Goal: Task Accomplishment & Management: Manage account settings

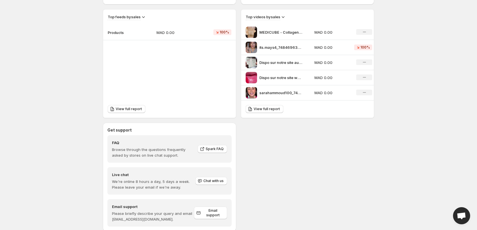
scroll to position [208, 0]
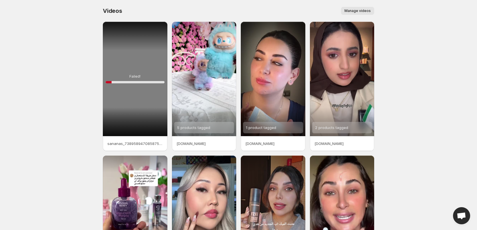
click at [64, 67] on body "Home Feeds Videos Subscription Settings Videos. This page is ready Videos Manag…" at bounding box center [238, 115] width 477 height 230
click at [119, 69] on div "Failed! 10 %" at bounding box center [135, 79] width 65 height 115
click at [362, 8] on button "Manage videos" at bounding box center [357, 11] width 33 height 8
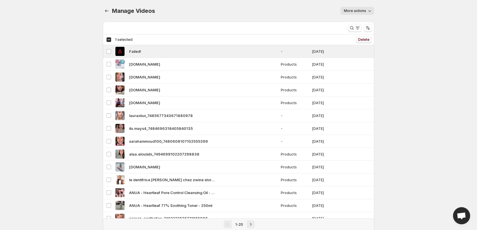
click at [364, 39] on span "Delete" at bounding box center [363, 39] width 11 height 5
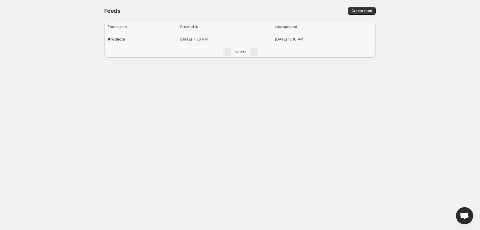
click at [113, 40] on span "Products" at bounding box center [116, 39] width 17 height 5
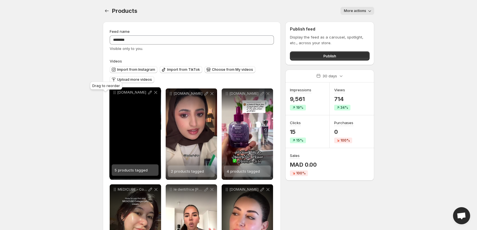
drag, startPoint x: 113, startPoint y: 143, endPoint x: 113, endPoint y: 93, distance: 50.3
click at [113, 93] on body "**********" at bounding box center [238, 115] width 477 height 230
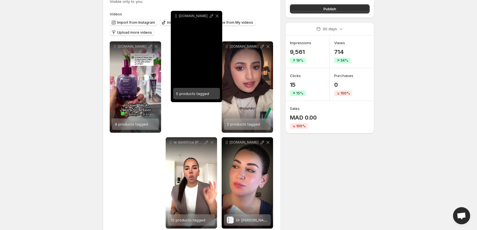
scroll to position [2, 0]
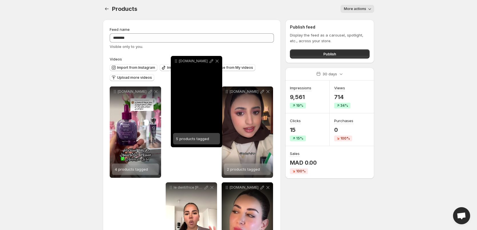
drag, startPoint x: 114, startPoint y: 105, endPoint x: 177, endPoint y: 13, distance: 111.5
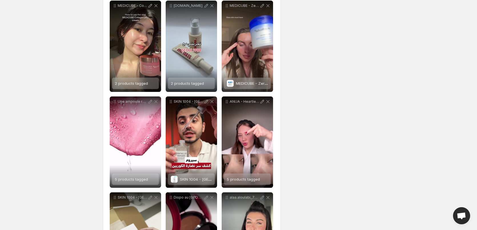
scroll to position [286, 0]
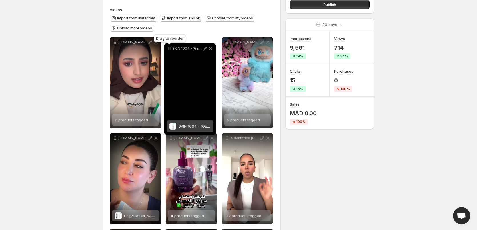
drag, startPoint x: 171, startPoint y: 96, endPoint x: 169, endPoint y: 40, distance: 55.5
click at [169, 46] on icon at bounding box center [170, 49] width 6 height 6
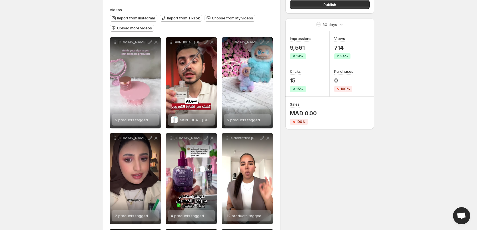
scroll to position [47, 0]
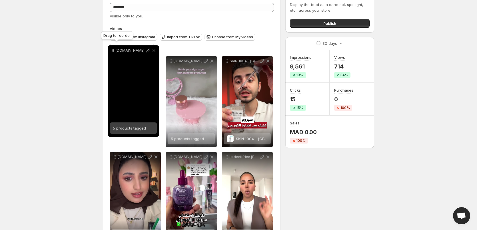
drag, startPoint x: 227, startPoint y: 45, endPoint x: 130, endPoint y: 77, distance: 102.0
click at [114, 52] on icon at bounding box center [113, 51] width 6 height 6
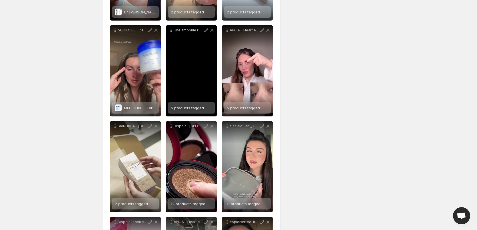
scroll to position [404, 0]
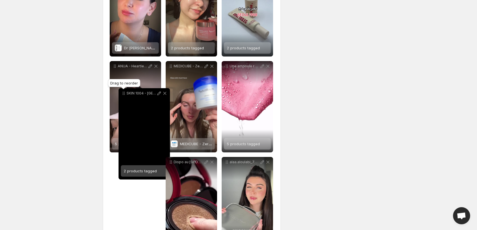
drag, startPoint x: 115, startPoint y: 74, endPoint x: 123, endPoint y: 13, distance: 62.2
click at [124, 88] on div "SKIN 1004 - [GEOGRAPHIC_DATA] Centella Ampoule - 100ml" at bounding box center [144, 93] width 51 height 10
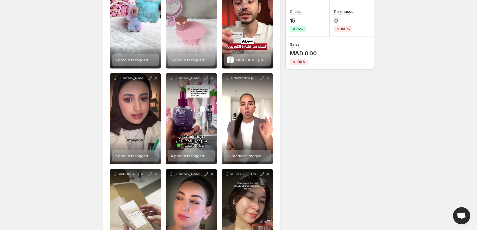
scroll to position [111, 0]
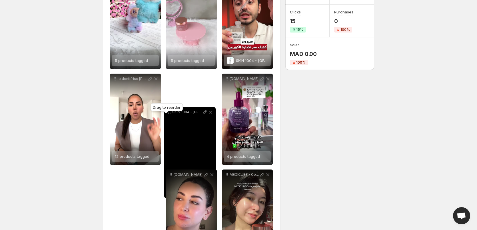
drag, startPoint x: 115, startPoint y: 175, endPoint x: 170, endPoint y: 112, distance: 83.1
click at [170, 112] on body "**********" at bounding box center [238, 4] width 477 height 230
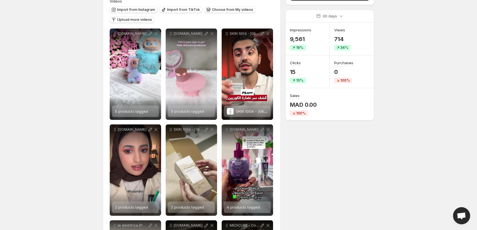
scroll to position [0, 0]
